Goal: Task Accomplishment & Management: Use online tool/utility

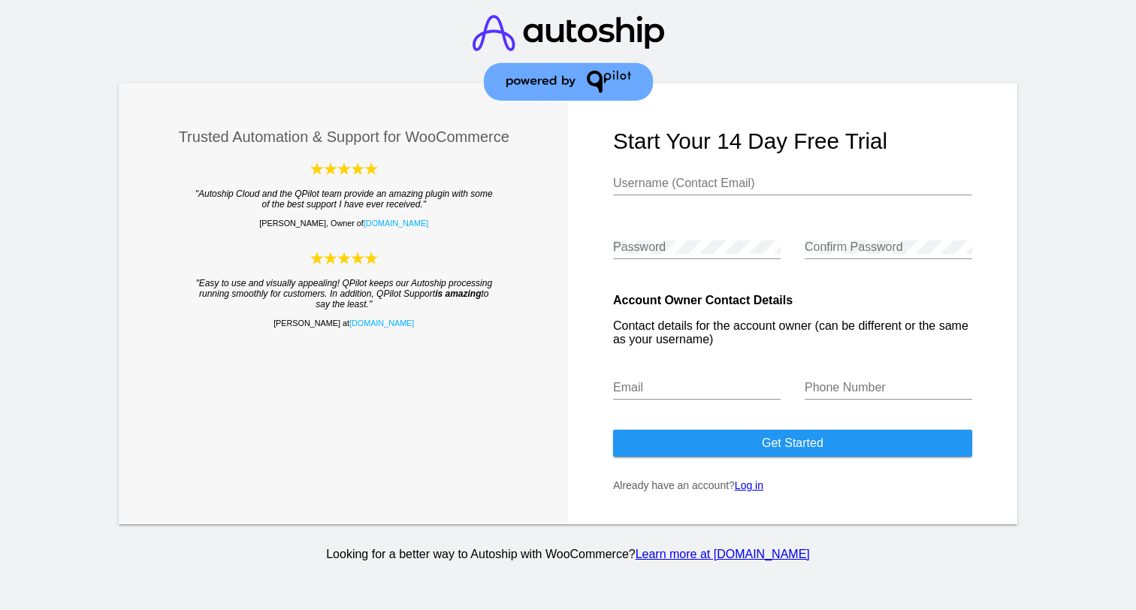
type input "[PERSON_NAME][EMAIL_ADDRESS][DOMAIN_NAME]"
click at [748, 489] on link "Log in" at bounding box center [749, 485] width 29 height 12
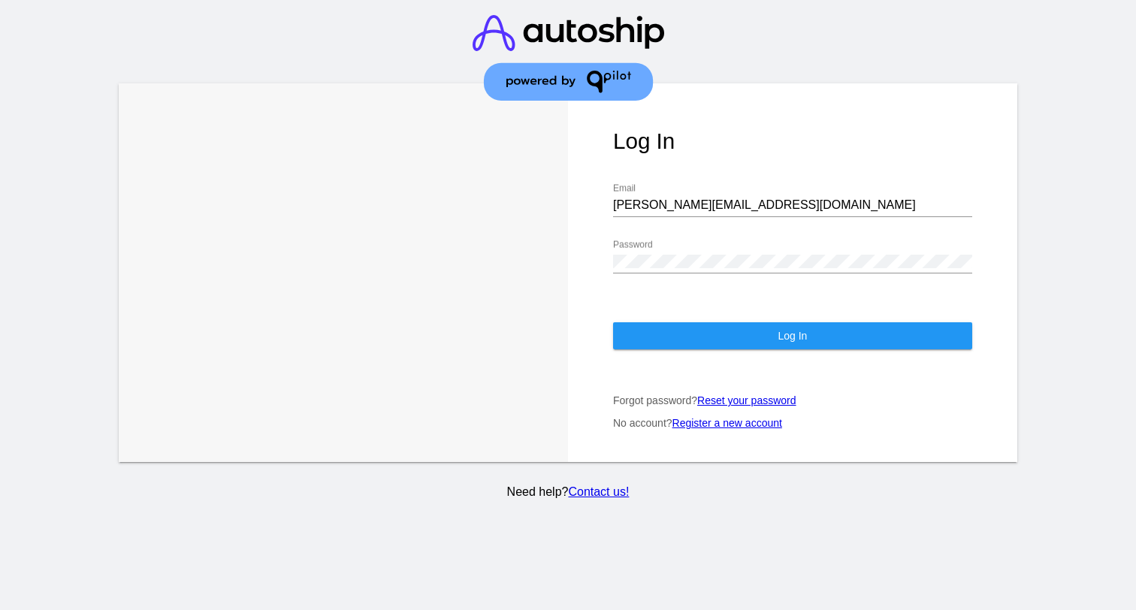
click at [731, 207] on input "[PERSON_NAME][EMAIL_ADDRESS][DOMAIN_NAME]" at bounding box center [792, 205] width 359 height 14
type input "[EMAIL_ADDRESS][DOMAIN_NAME]"
click at [899, 138] on h1 "Log In" at bounding box center [792, 141] width 359 height 26
click at [539, 263] on div "Learn More Learn How Log In [EMAIL_ADDRESS][DOMAIN_NAME] Email Password Log In …" at bounding box center [568, 272] width 899 height 379
click at [568, 370] on div "Log In [EMAIL_ADDRESS][DOMAIN_NAME] Email Password Log In Forgot password? Rese…" at bounding box center [792, 272] width 449 height 379
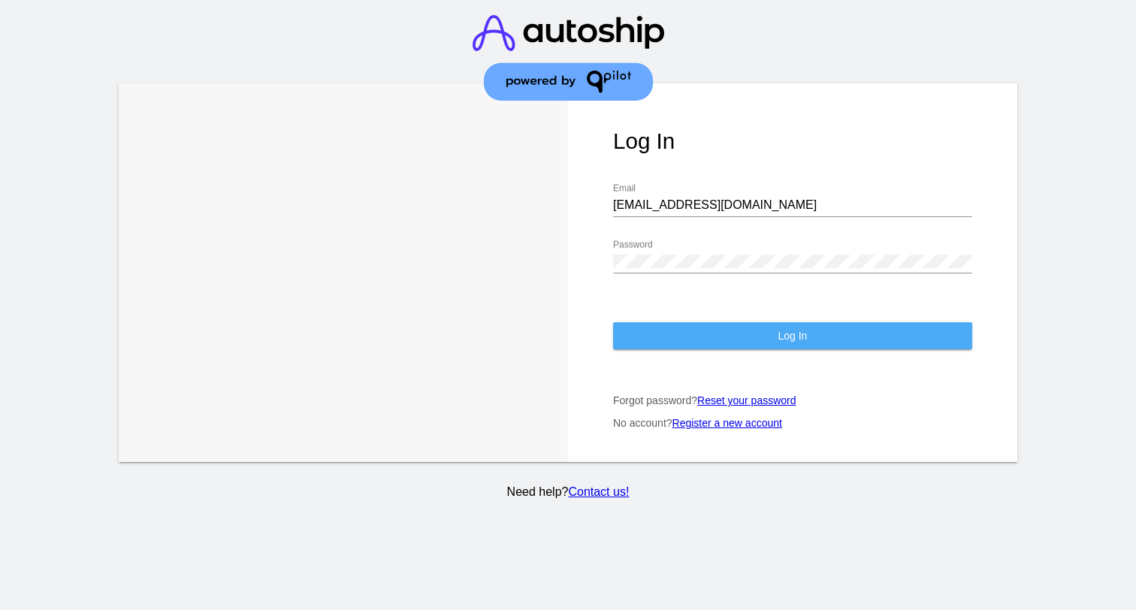
click at [675, 349] on button "Log In" at bounding box center [792, 335] width 359 height 27
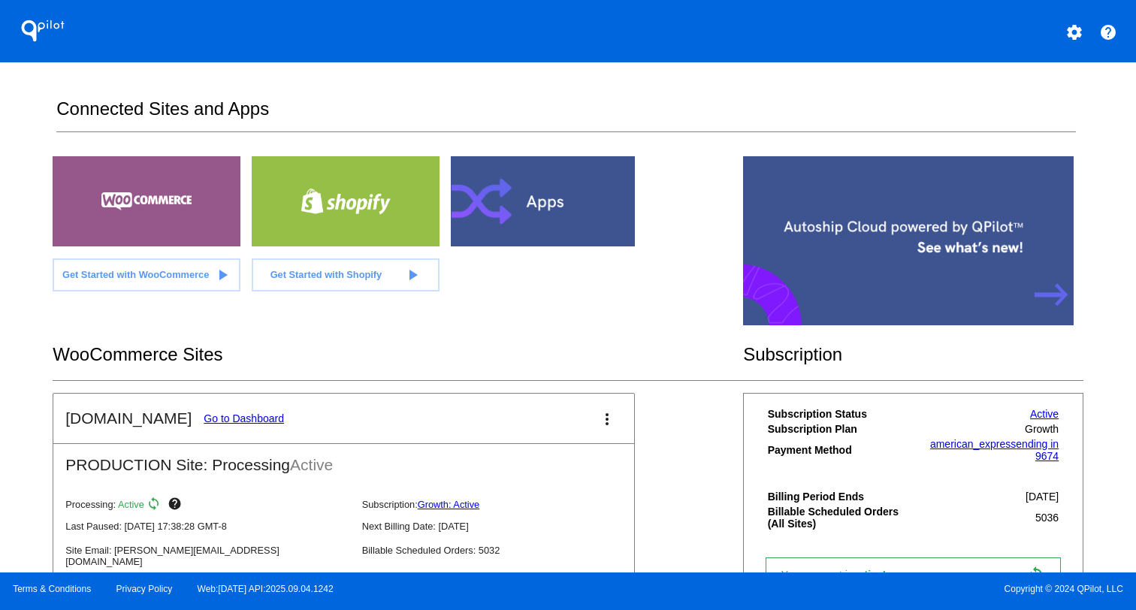
scroll to position [292, 0]
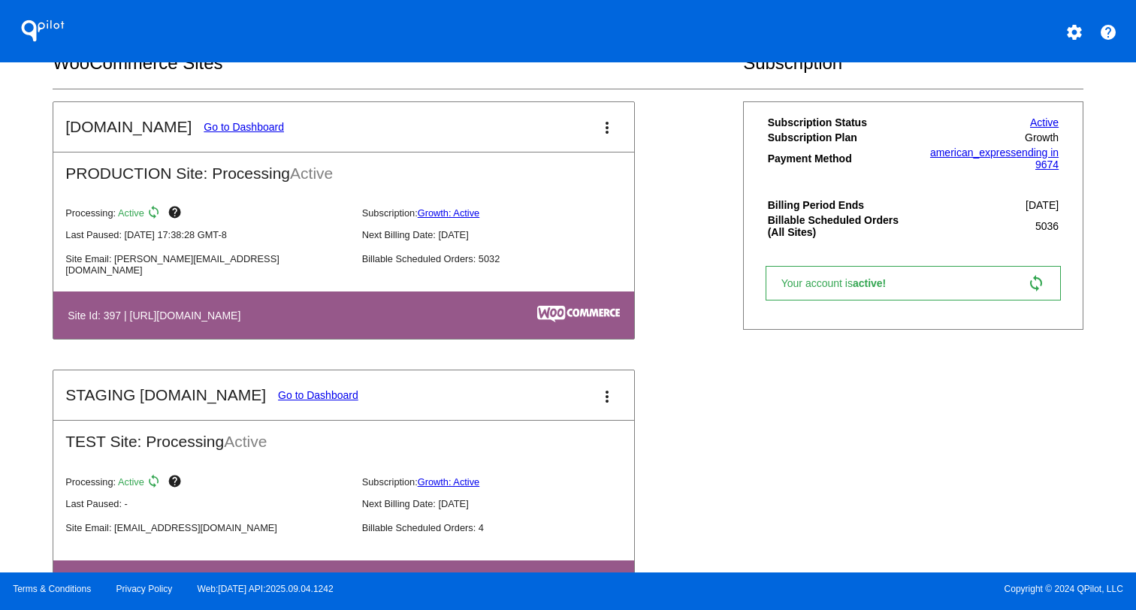
click at [609, 128] on mat-icon "more_vert" at bounding box center [607, 128] width 18 height 18
click at [571, 133] on span "dashboard" at bounding box center [556, 136] width 57 height 13
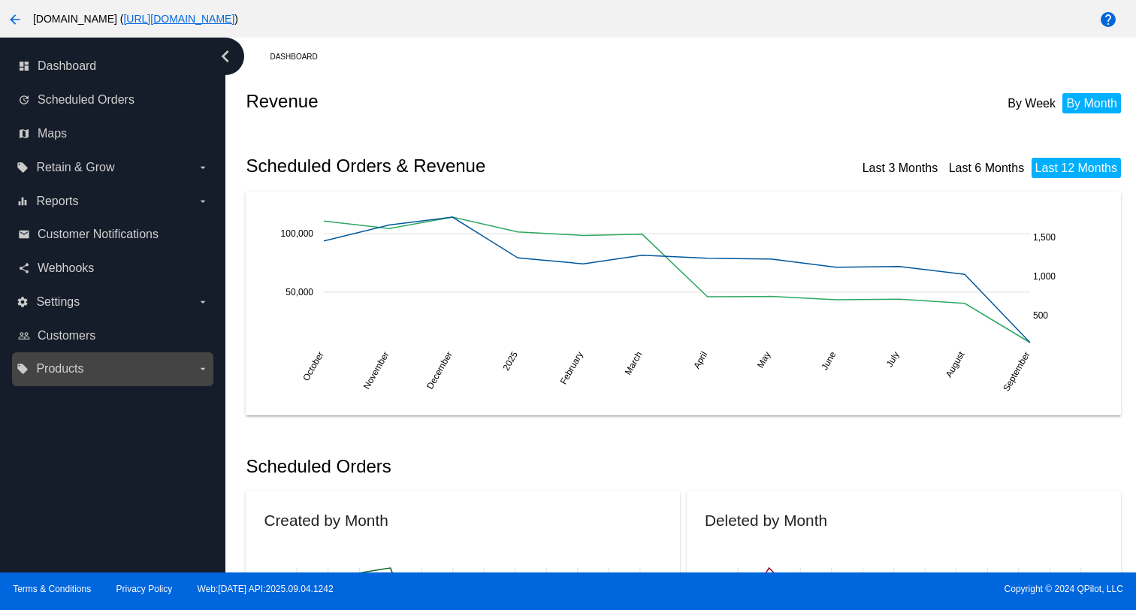
click at [81, 367] on span "Products" at bounding box center [59, 369] width 47 height 14
click at [0, 0] on input "local_offer Products arrow_drop_down" at bounding box center [0, 0] width 0 height 0
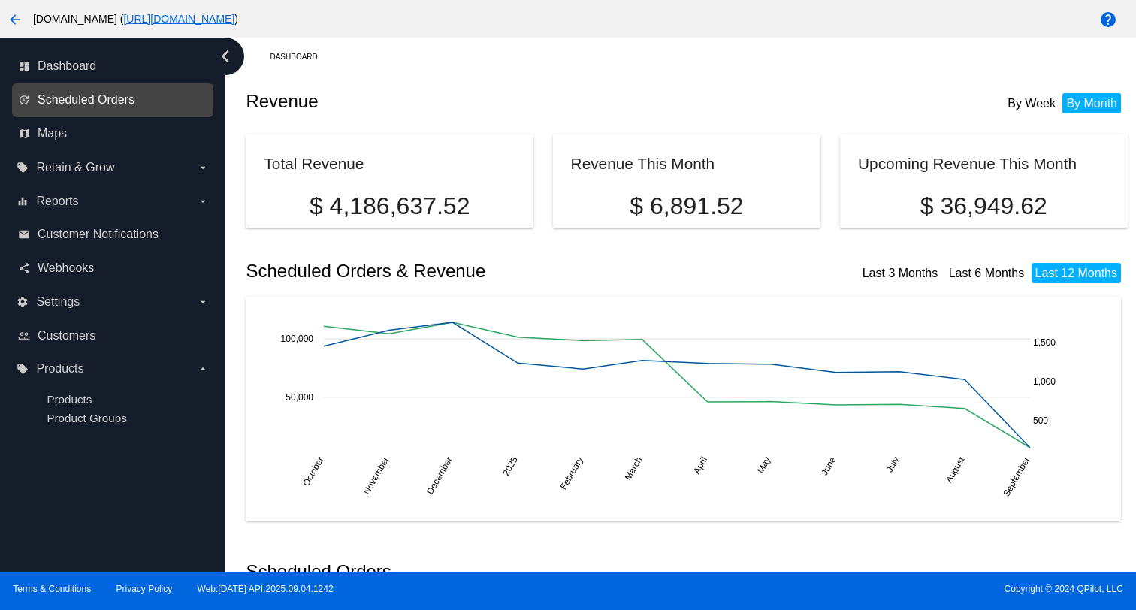
click at [101, 98] on span "Scheduled Orders" at bounding box center [86, 100] width 97 height 14
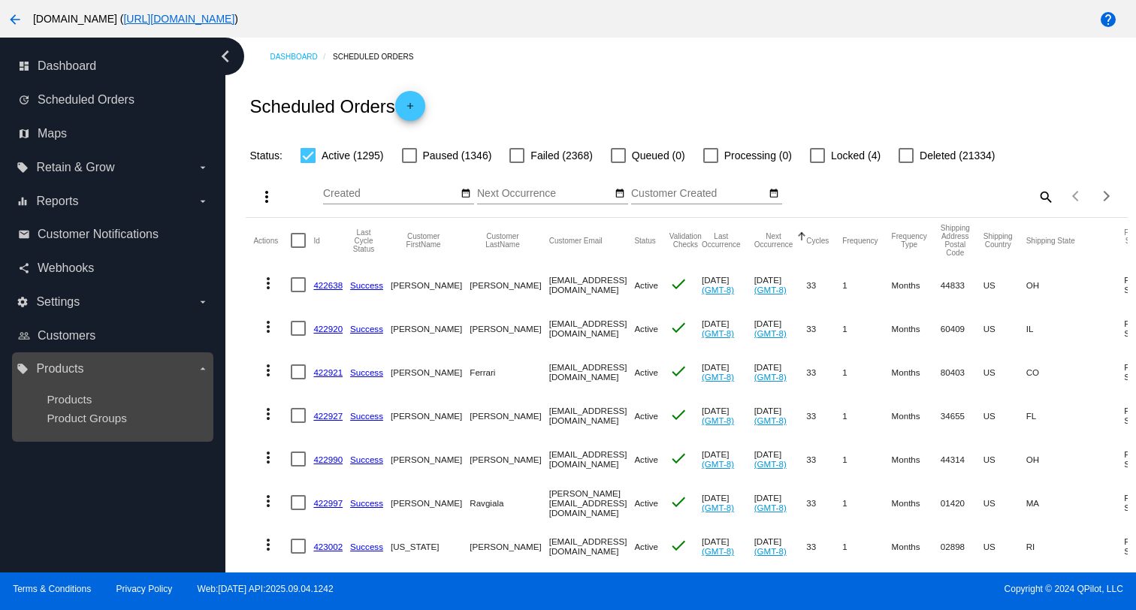
click at [70, 372] on span "Products" at bounding box center [59, 369] width 47 height 14
click at [0, 0] on input "local_offer Products arrow_drop_down" at bounding box center [0, 0] width 0 height 0
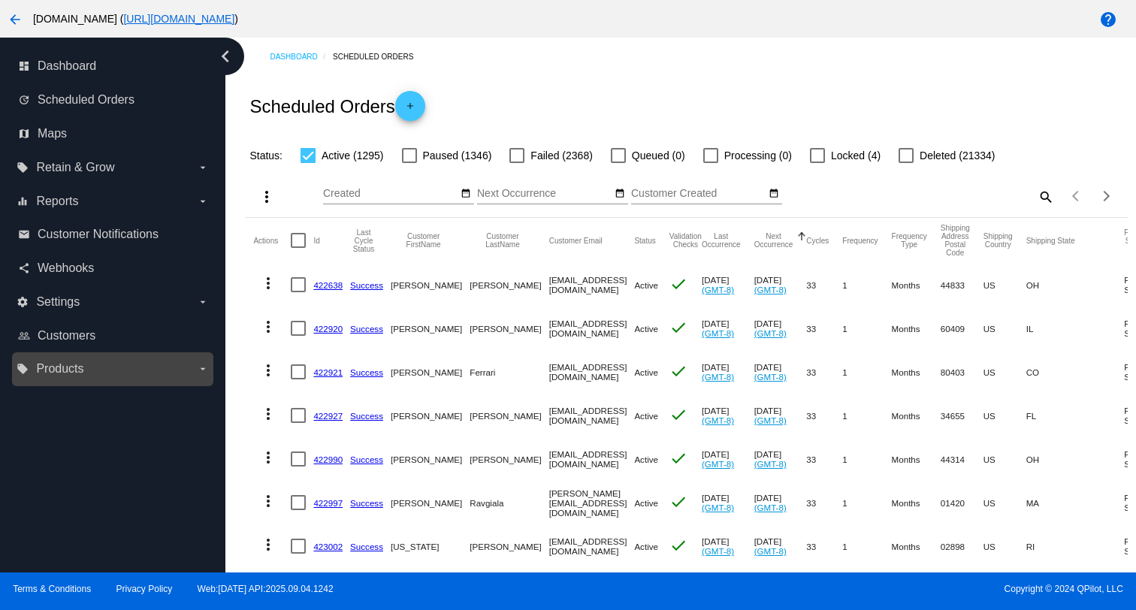
click at [70, 372] on span "Products" at bounding box center [59, 369] width 47 height 14
click at [0, 0] on input "local_offer Products arrow_drop_down" at bounding box center [0, 0] width 0 height 0
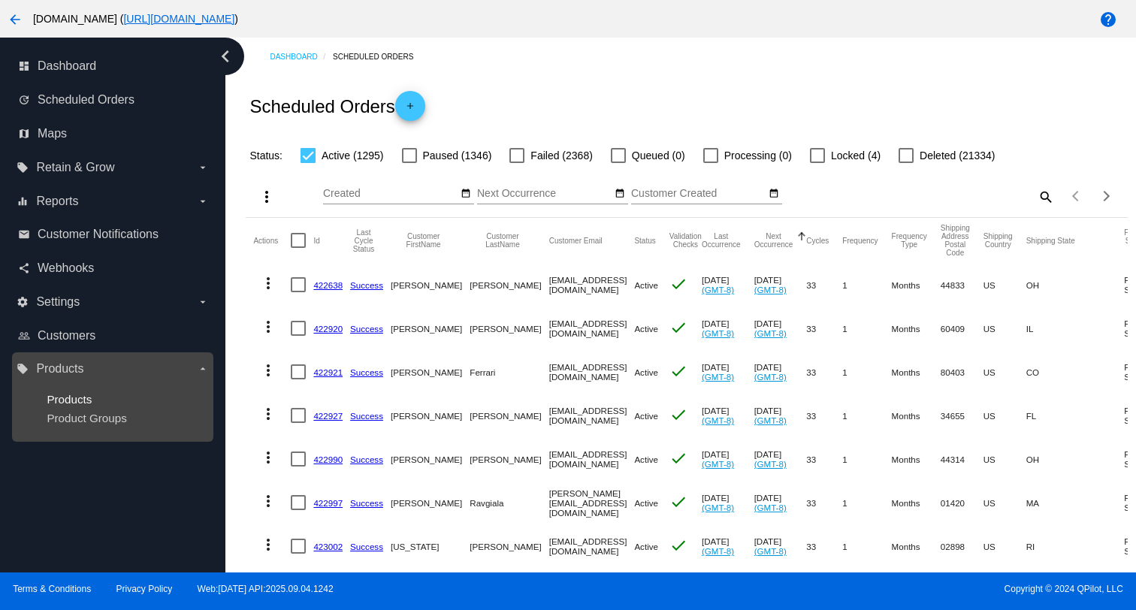
click at [73, 397] on span "Products" at bounding box center [69, 399] width 45 height 13
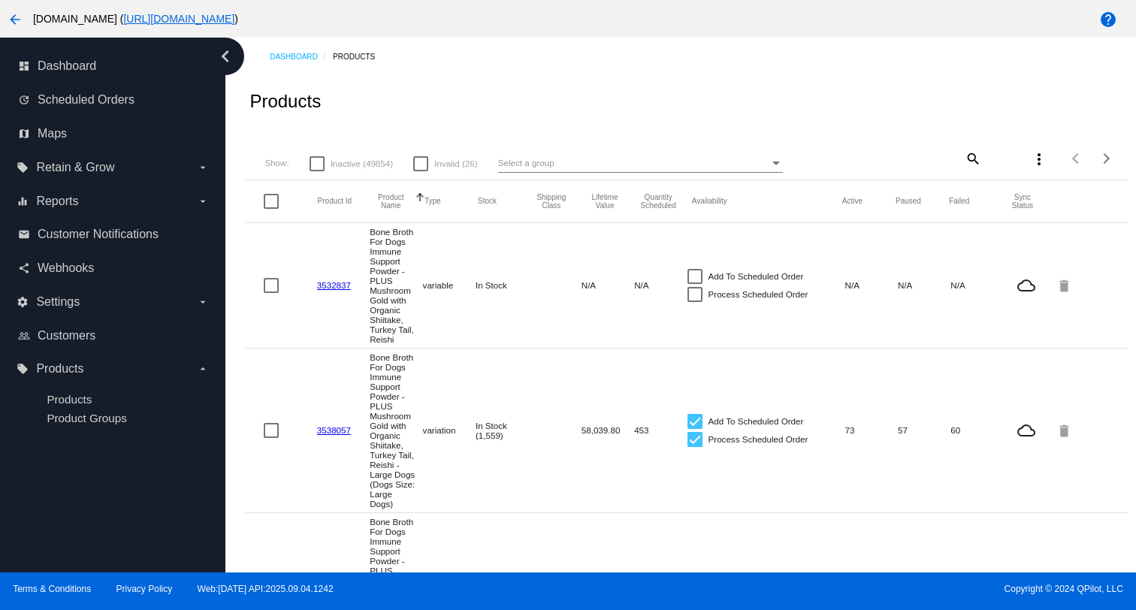
click at [500, 162] on span "Select a group" at bounding box center [526, 163] width 56 height 10
click at [966, 163] on div at bounding box center [568, 305] width 1136 height 610
click at [969, 160] on mat-icon "search" at bounding box center [972, 158] width 18 height 23
click at [927, 161] on input "Search" at bounding box center [908, 156] width 147 height 12
paste input "HHTRTDENSTKMN30-SML"
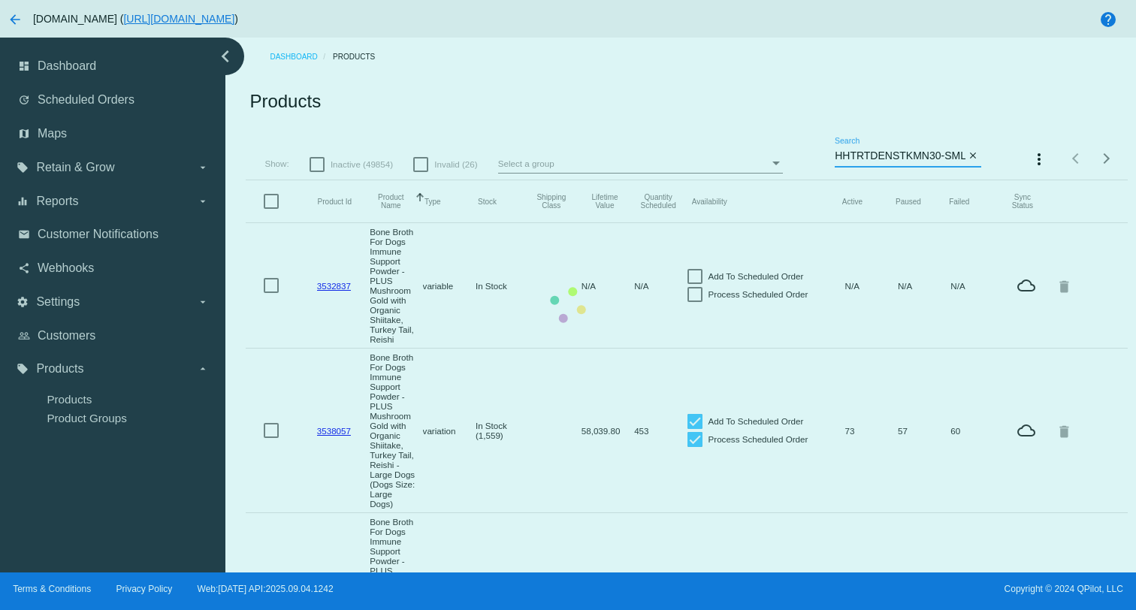
type input "HHTRTDENSTKMN30-SML"
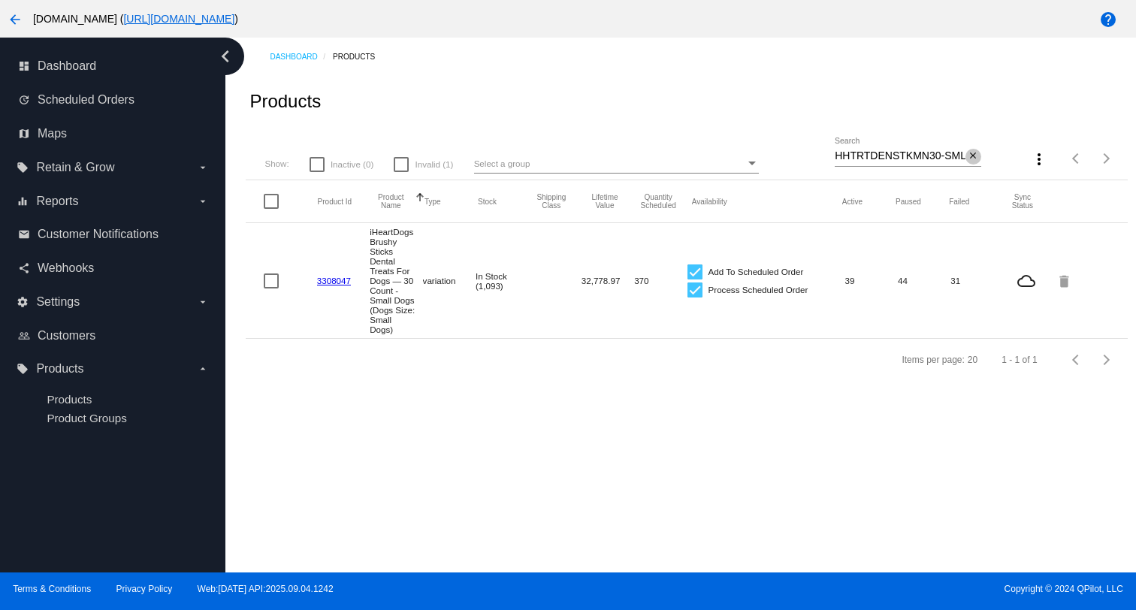
click at [978, 156] on mat-icon "close" at bounding box center [973, 156] width 11 height 12
click at [925, 156] on div "search" at bounding box center [908, 158] width 147 height 23
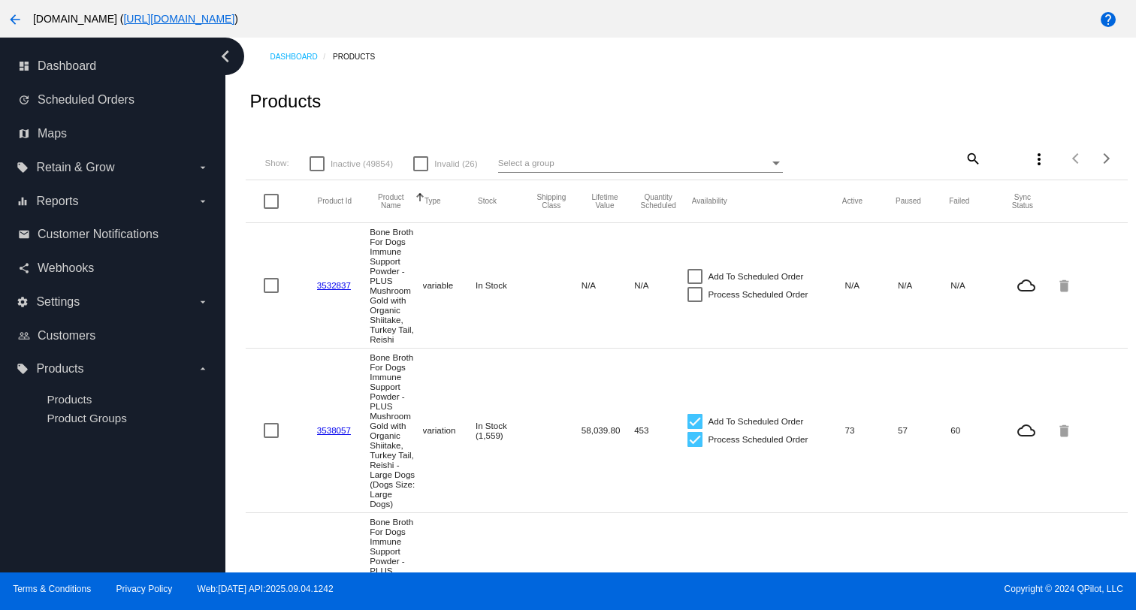
click at [972, 161] on mat-icon "search" at bounding box center [972, 158] width 18 height 23
click at [918, 159] on input "Search" at bounding box center [908, 156] width 147 height 12
paste input "HHTRTDENSTKLG30-MED"
type input "HHTRTDENSTKLG30-MED"
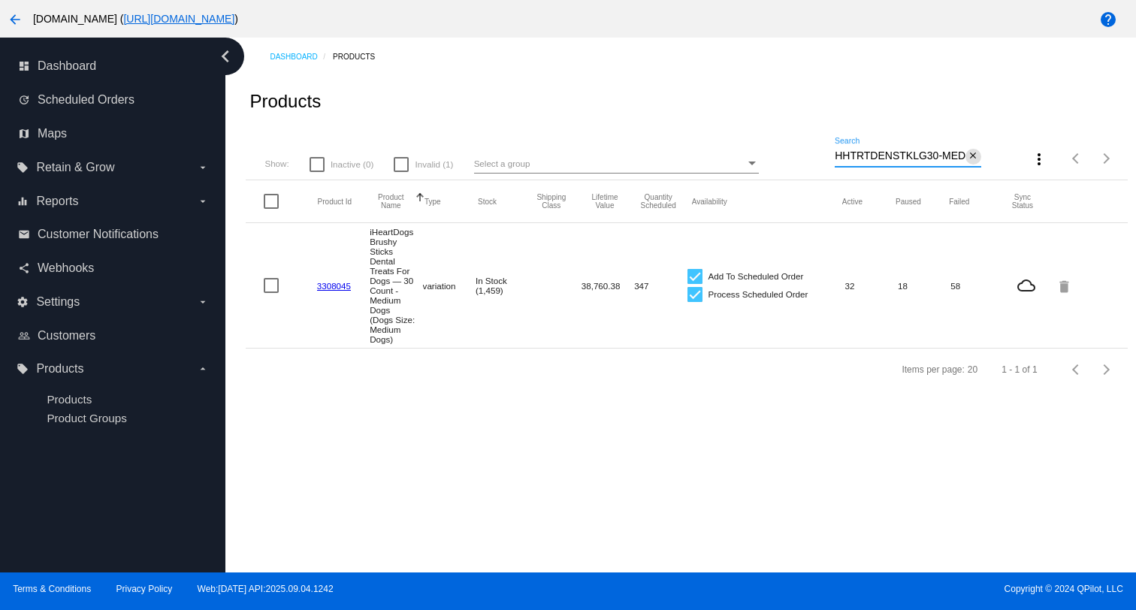
click at [969, 158] on mat-icon "close" at bounding box center [973, 156] width 11 height 12
click at [929, 154] on div "search" at bounding box center [908, 158] width 147 height 23
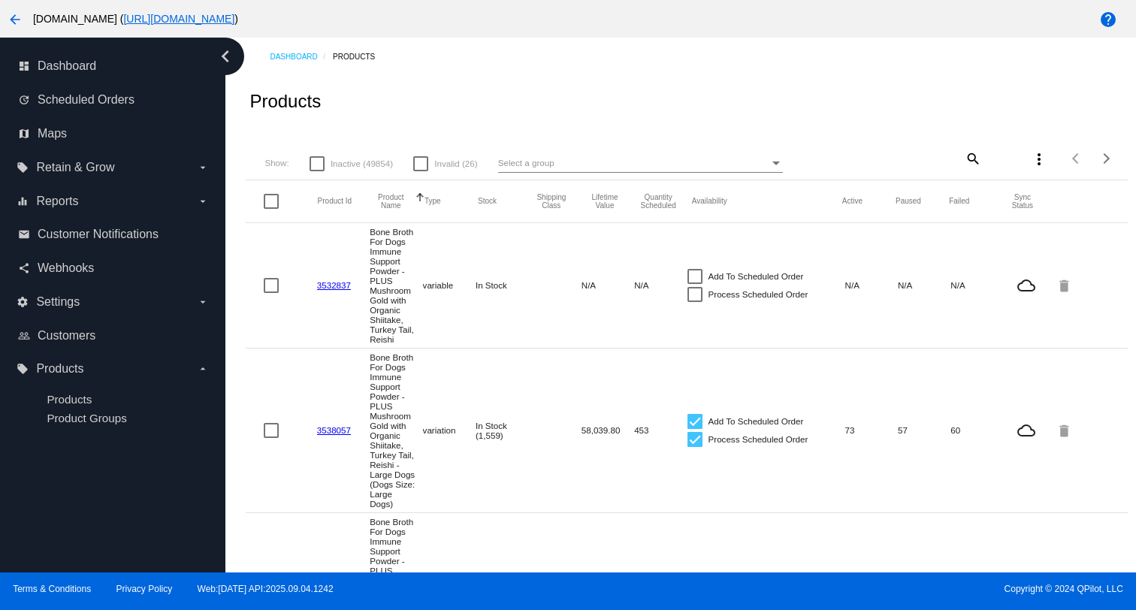
click at [946, 159] on div "search" at bounding box center [908, 158] width 147 height 23
click at [972, 159] on mat-icon "search" at bounding box center [972, 158] width 18 height 23
click at [960, 160] on input "Search" at bounding box center [908, 156] width 147 height 12
paste input "HHTRTDENSTKLG30-LRG"
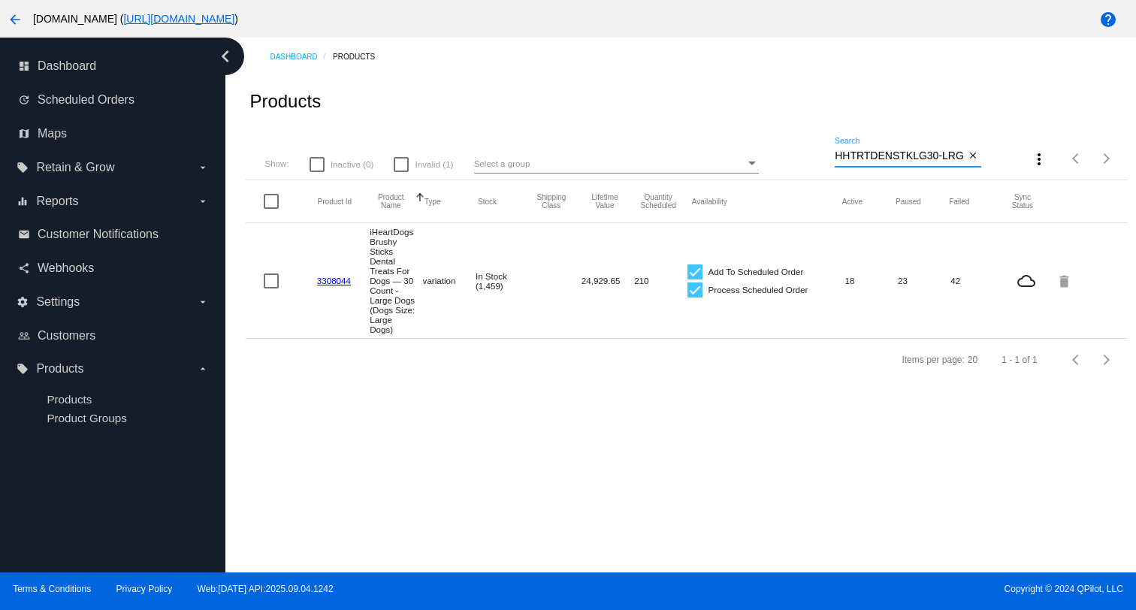
drag, startPoint x: 851, startPoint y: 159, endPoint x: 820, endPoint y: 156, distance: 30.9
click at [820, 156] on div "Show: Inactive (0) Invalid (1) Select a group HHTRTDENSTKLG30-LRG Search close …" at bounding box center [686, 153] width 881 height 53
type input "TRTDENSTKLG30-LRG"
